Goal: Transaction & Acquisition: Purchase product/service

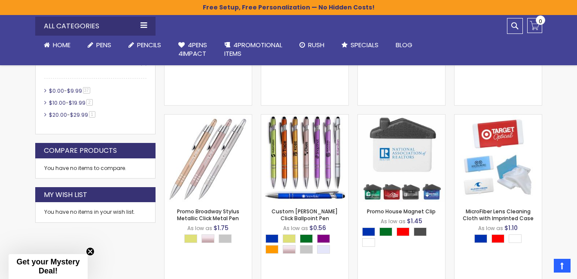
scroll to position [367, 0]
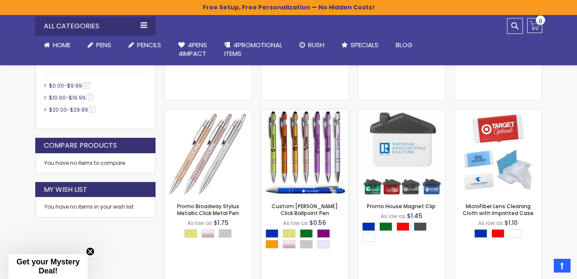
click at [301, 174] on img at bounding box center [304, 153] width 87 height 87
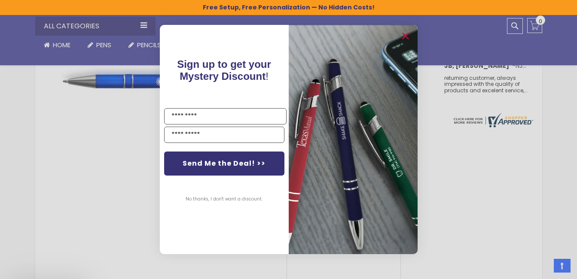
scroll to position [313, 0]
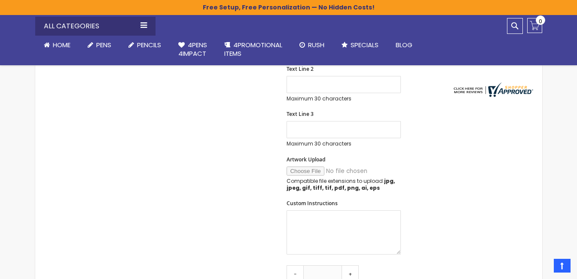
click at [331, 185] on strong "jpg, jpeg, gif, tiff, tif, pdf, png, ai, eps" at bounding box center [341, 185] width 108 height 14
drag, startPoint x: 331, startPoint y: 185, endPoint x: 245, endPoint y: 173, distance: 87.2
click at [299, 179] on p "Compatible file extensions to upload: jpg, jpeg, gif, tiff, tif, pdf, png, ai, …" at bounding box center [344, 185] width 114 height 14
click at [245, 173] on div "Skip to the end of the images gallery Skip to the beginning of the images galle…" at bounding box center [237, 187] width 395 height 686
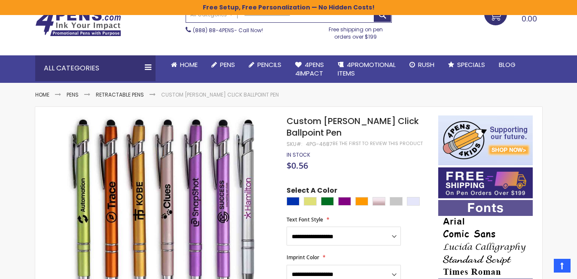
scroll to position [35, 0]
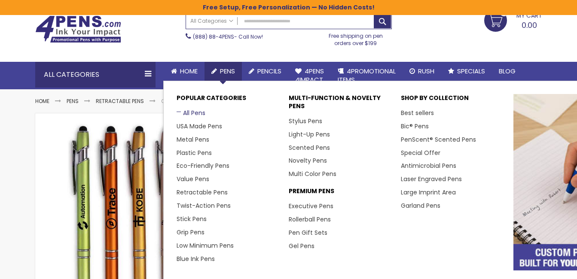
click at [196, 113] on link "All Pens" at bounding box center [191, 113] width 29 height 9
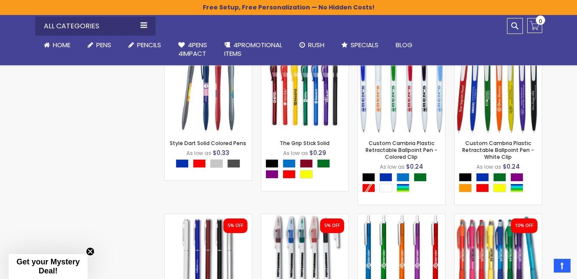
scroll to position [1212, 0]
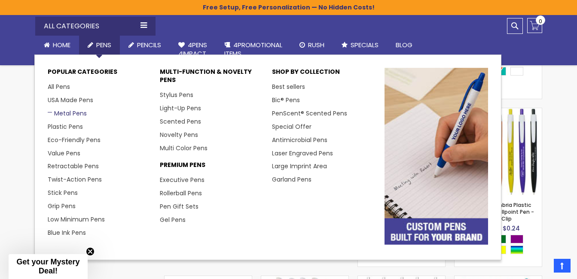
click at [81, 113] on link "Metal Pens" at bounding box center [67, 113] width 39 height 9
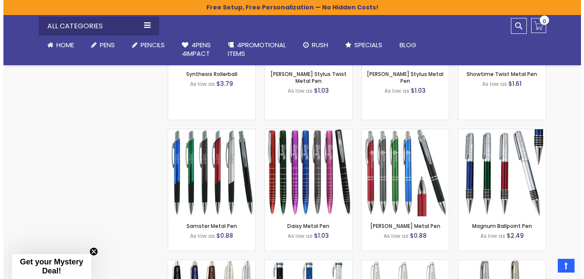
scroll to position [1095, 0]
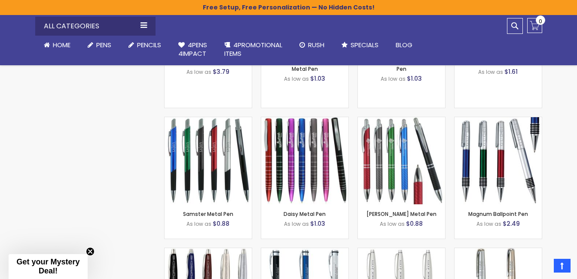
click at [44, 261] on span "Get your Mystery Deal!" at bounding box center [47, 267] width 63 height 18
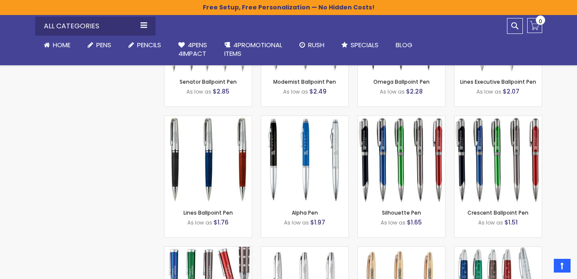
scroll to position [1359, 0]
click at [378, 201] on img at bounding box center [401, 158] width 87 height 87
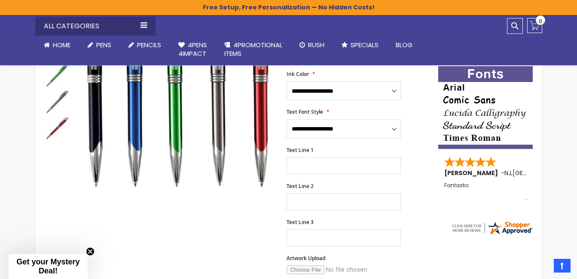
scroll to position [179, 0]
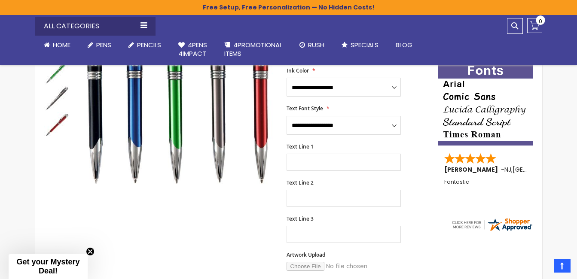
click at [34, 242] on div "Skip to the end of the images gallery Skip to the beginning of the images galle…" at bounding box center [289, 264] width 516 height 591
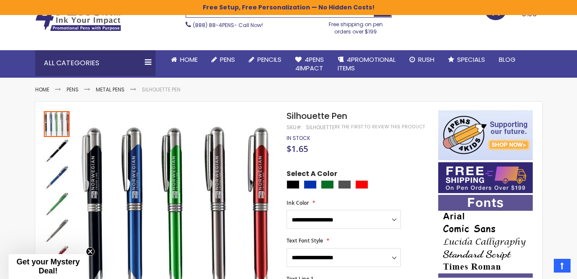
scroll to position [0, 0]
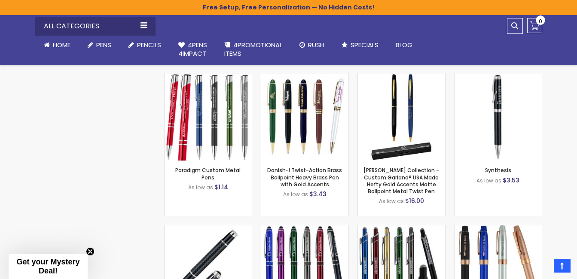
scroll to position [816, 0]
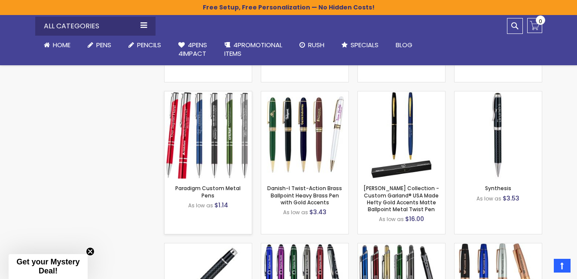
click at [196, 148] on img at bounding box center [208, 135] width 87 height 87
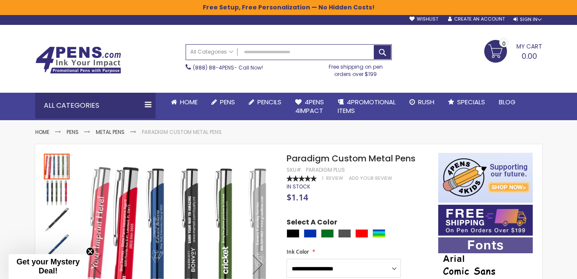
scroll to position [10, 0]
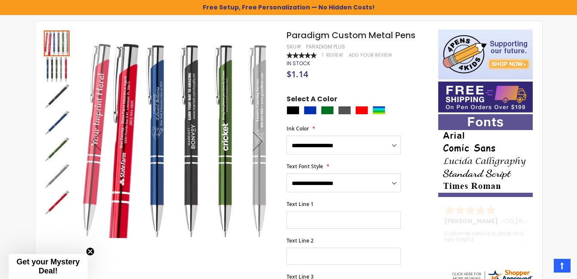
scroll to position [134, 0]
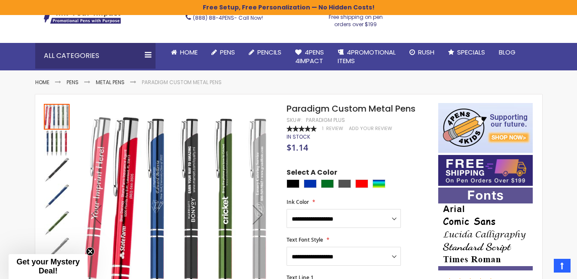
scroll to position [45, 0]
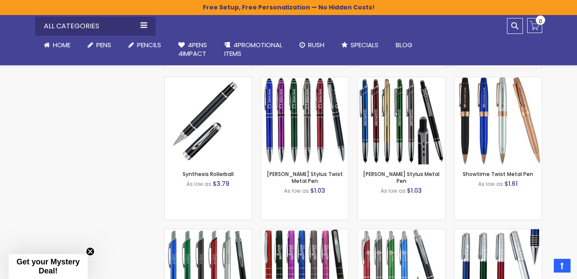
scroll to position [1007, 0]
